Goal: Find specific page/section: Find specific page/section

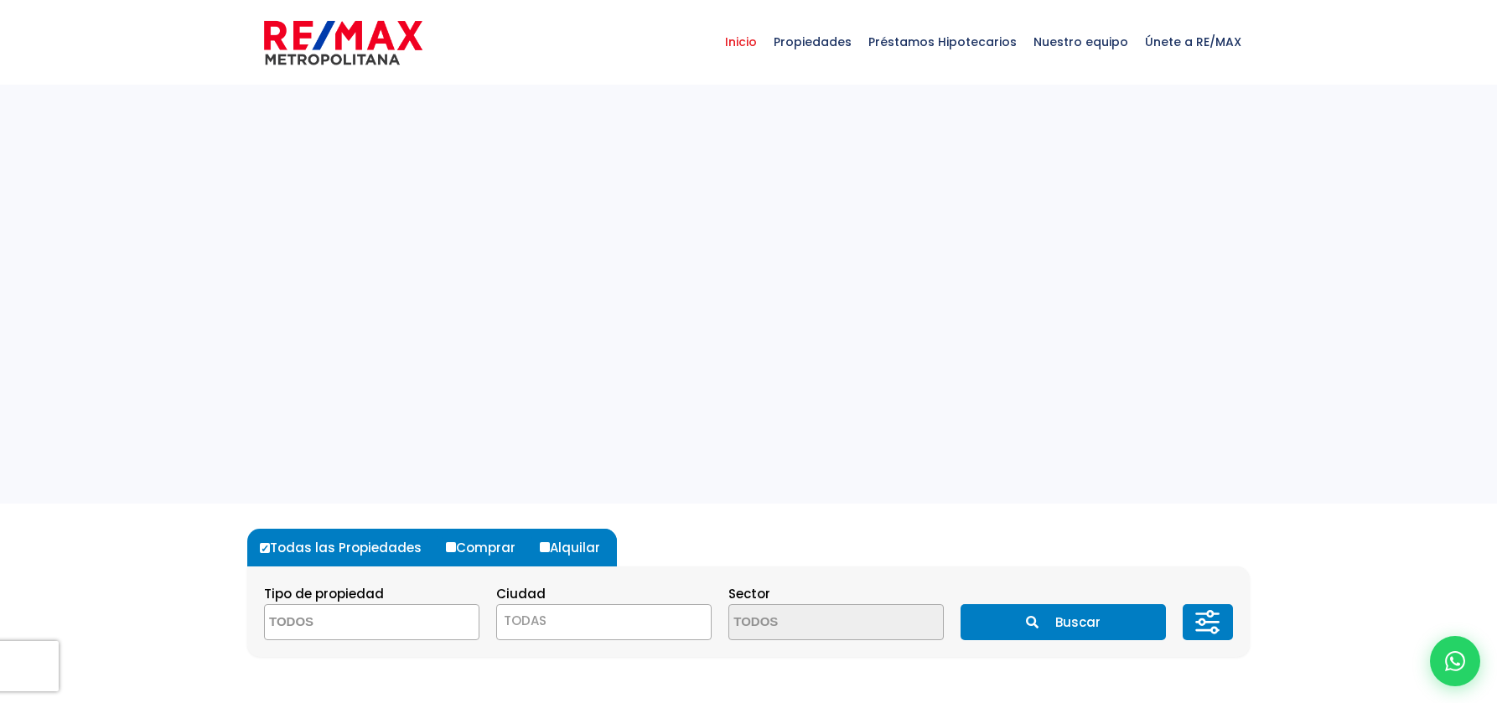
select select
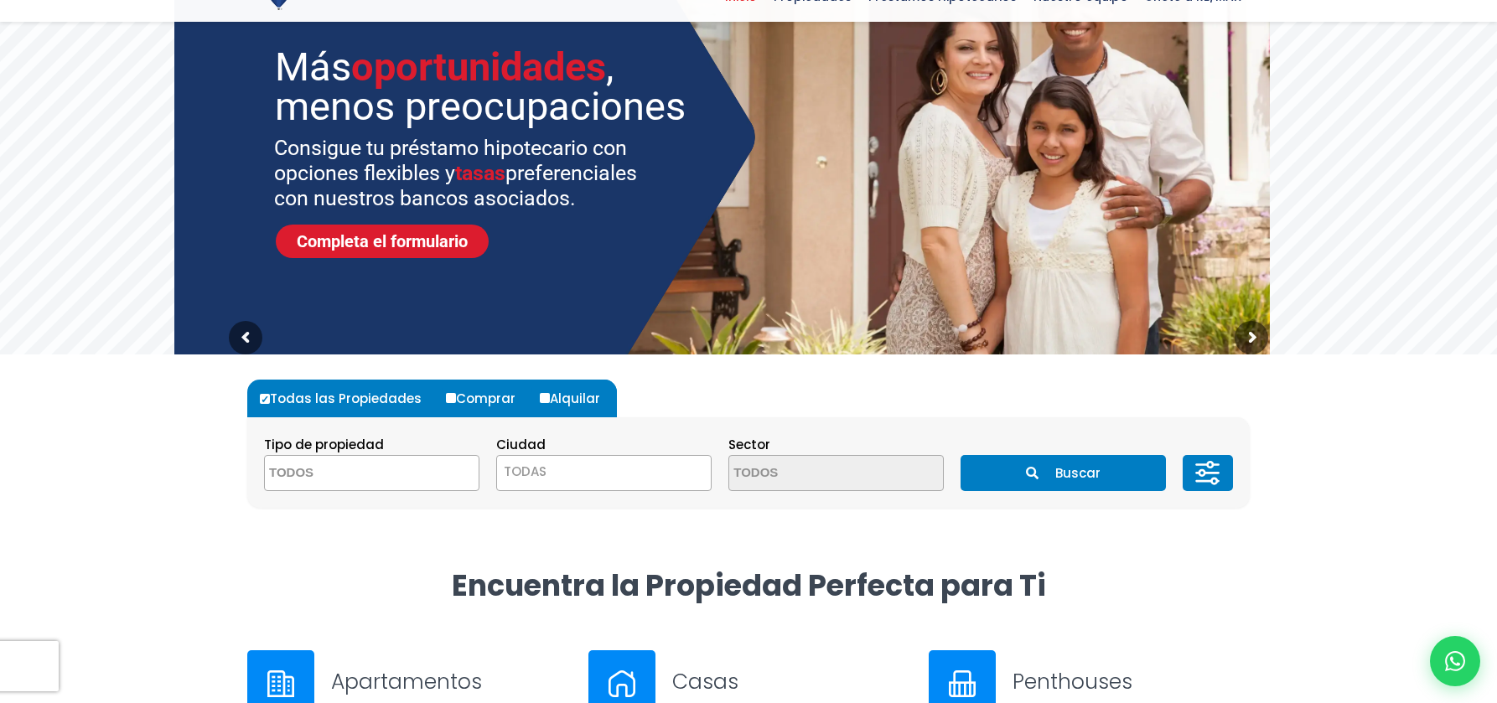
scroll to position [453, 0]
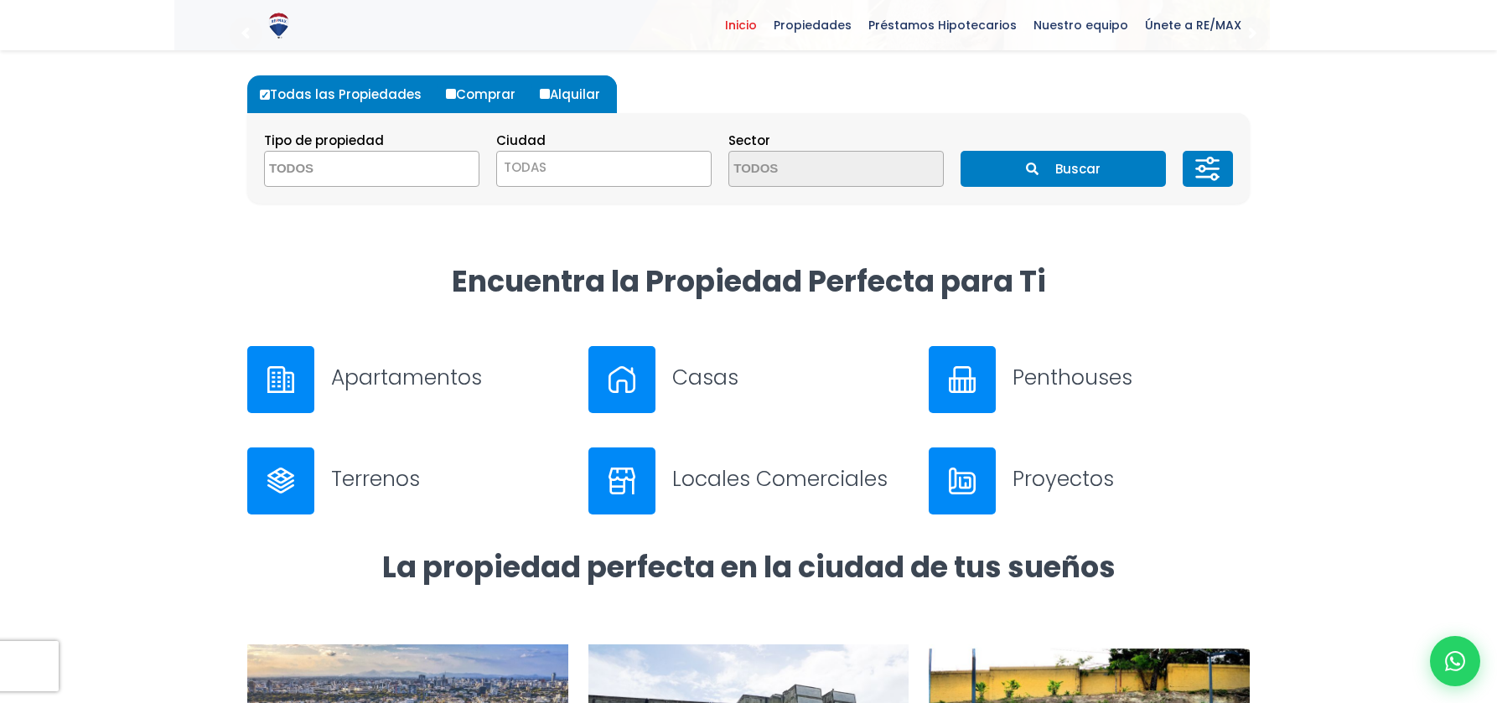
click at [422, 374] on h3 "Apartamentos" at bounding box center [449, 377] width 237 height 29
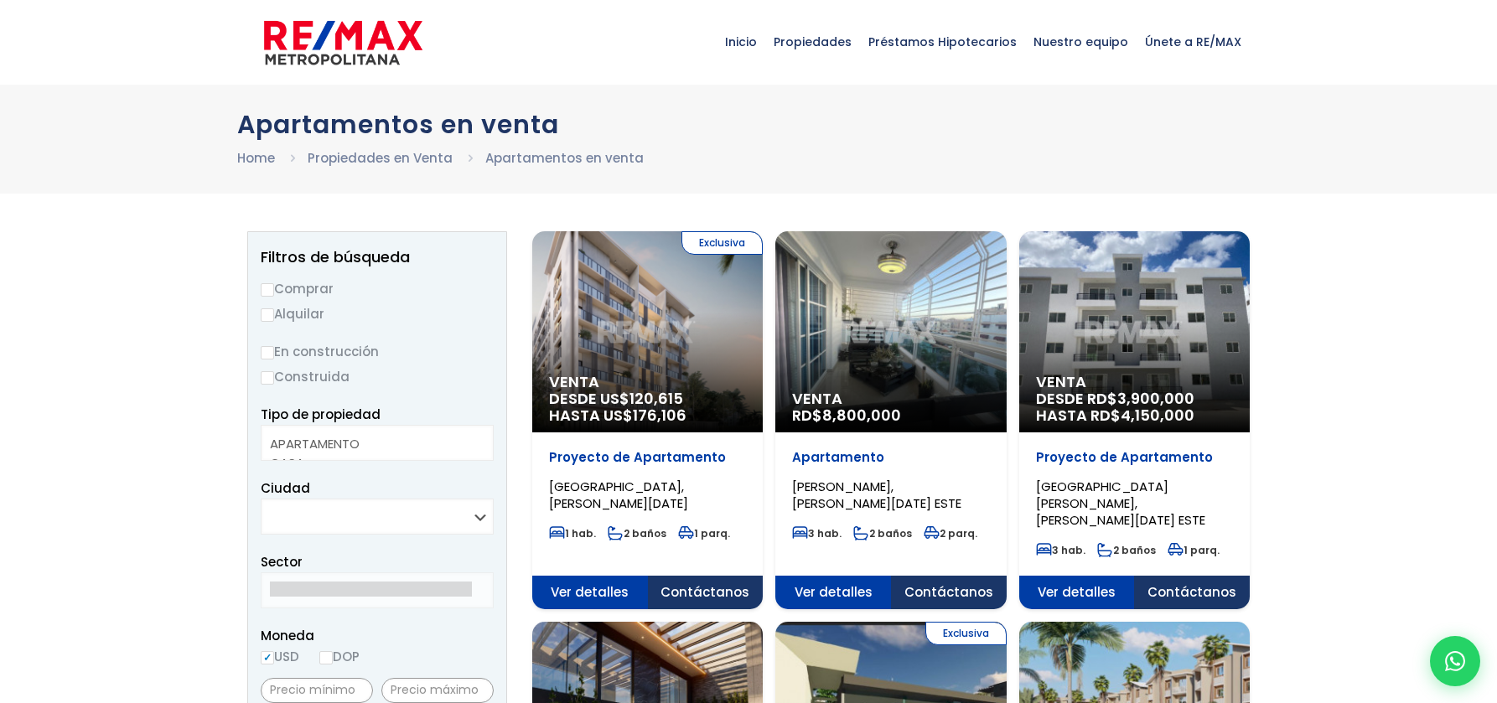
select select
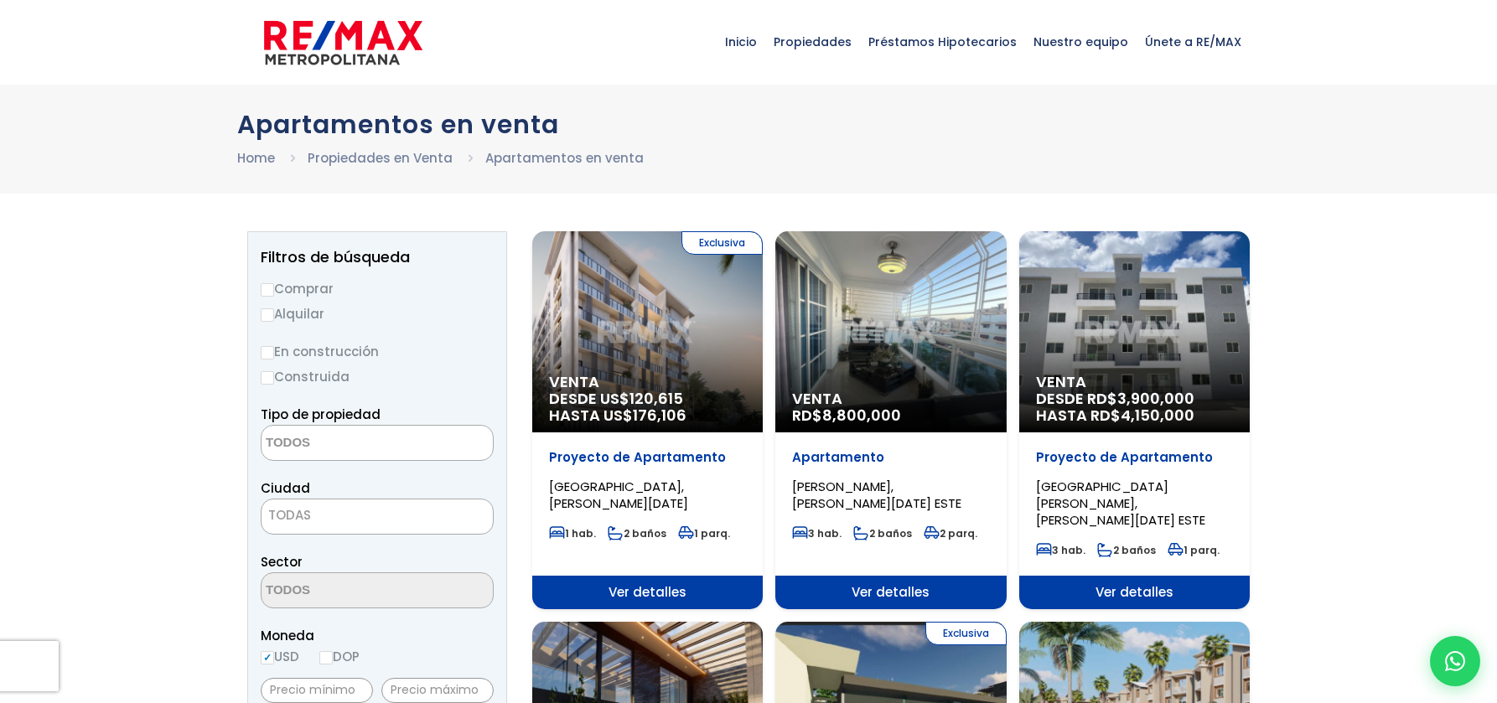
click at [626, 338] on div "Exclusiva Venta DESDE US$ 120,615 HASTA US$ 176,106" at bounding box center [647, 331] width 230 height 201
